Goal: Find specific page/section: Find specific page/section

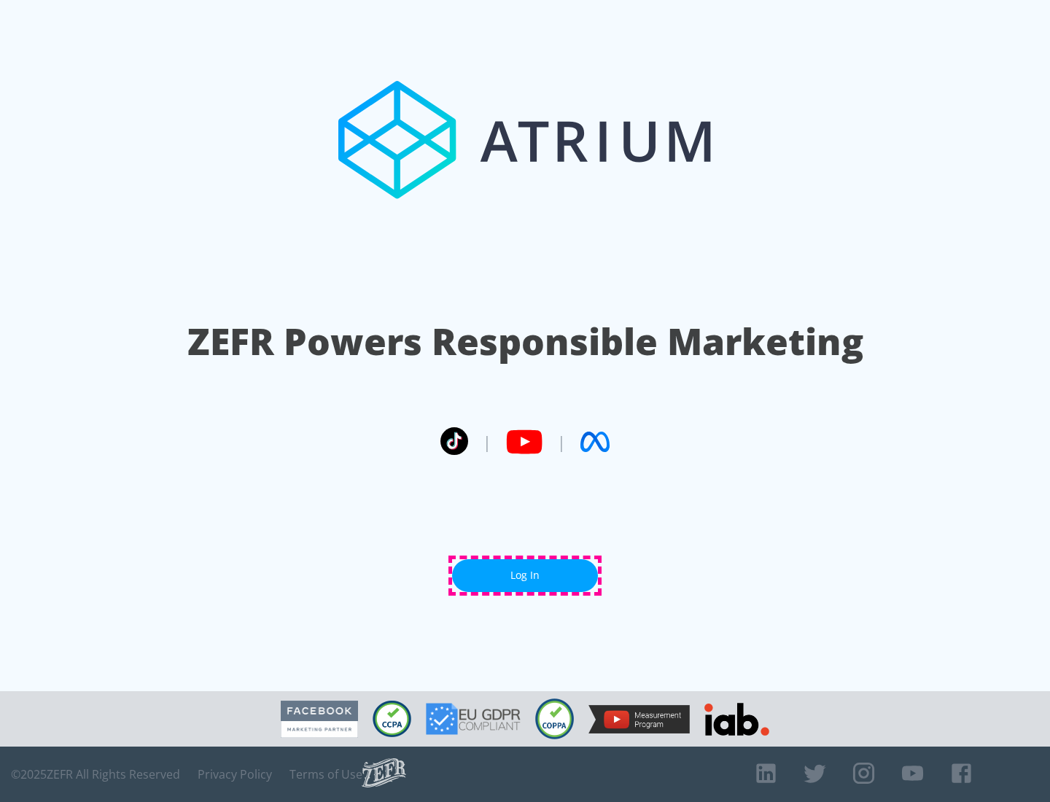
click at [525, 576] on link "Log In" at bounding box center [525, 576] width 146 height 33
